Goal: Complete application form

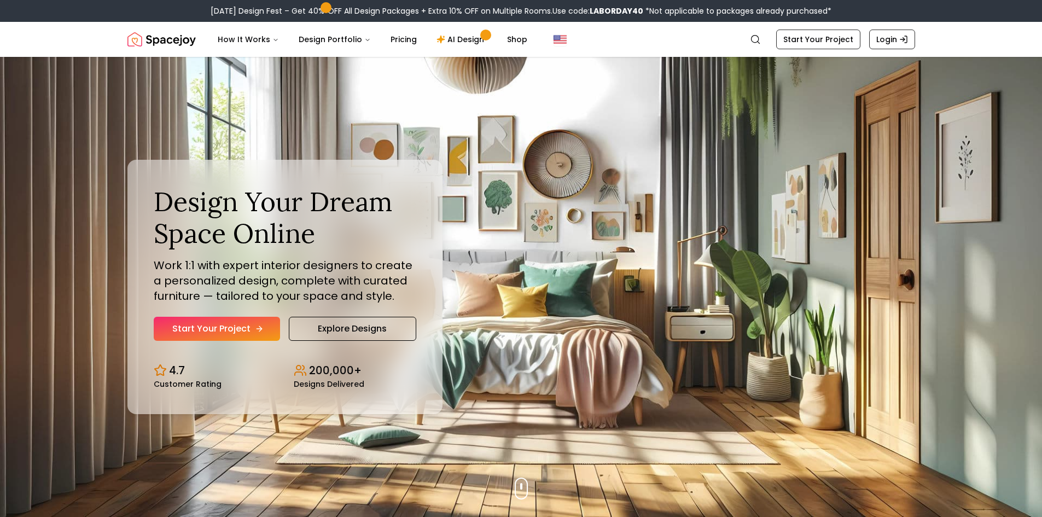
click at [192, 328] on link "Start Your Project" at bounding box center [217, 329] width 126 height 24
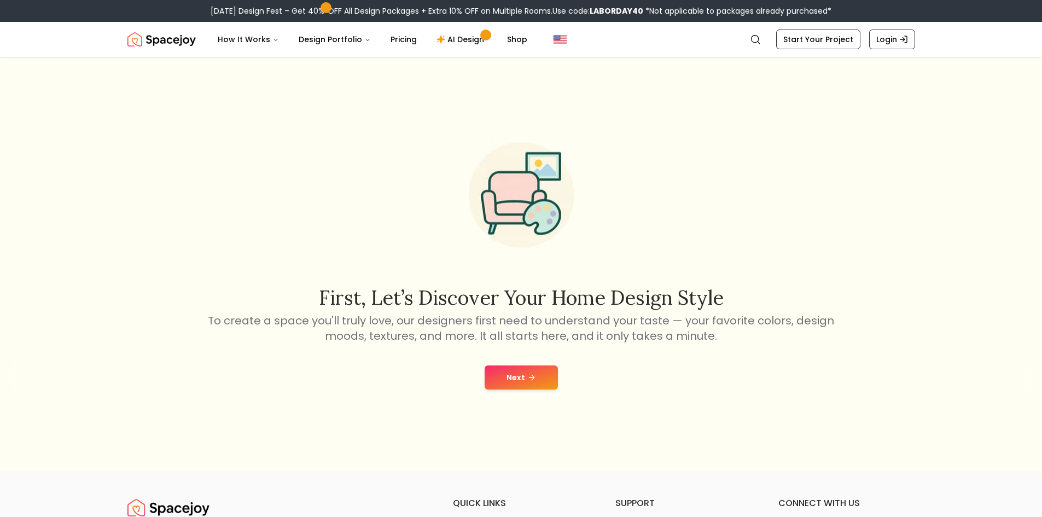
click at [523, 384] on button "Next" at bounding box center [520, 377] width 73 height 24
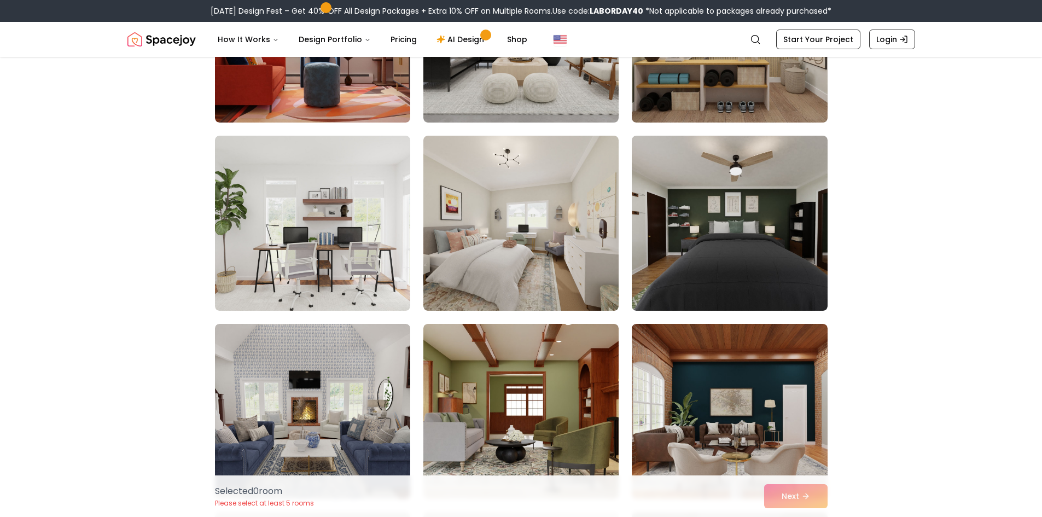
scroll to position [3116, 0]
